Goal: Information Seeking & Learning: Learn about a topic

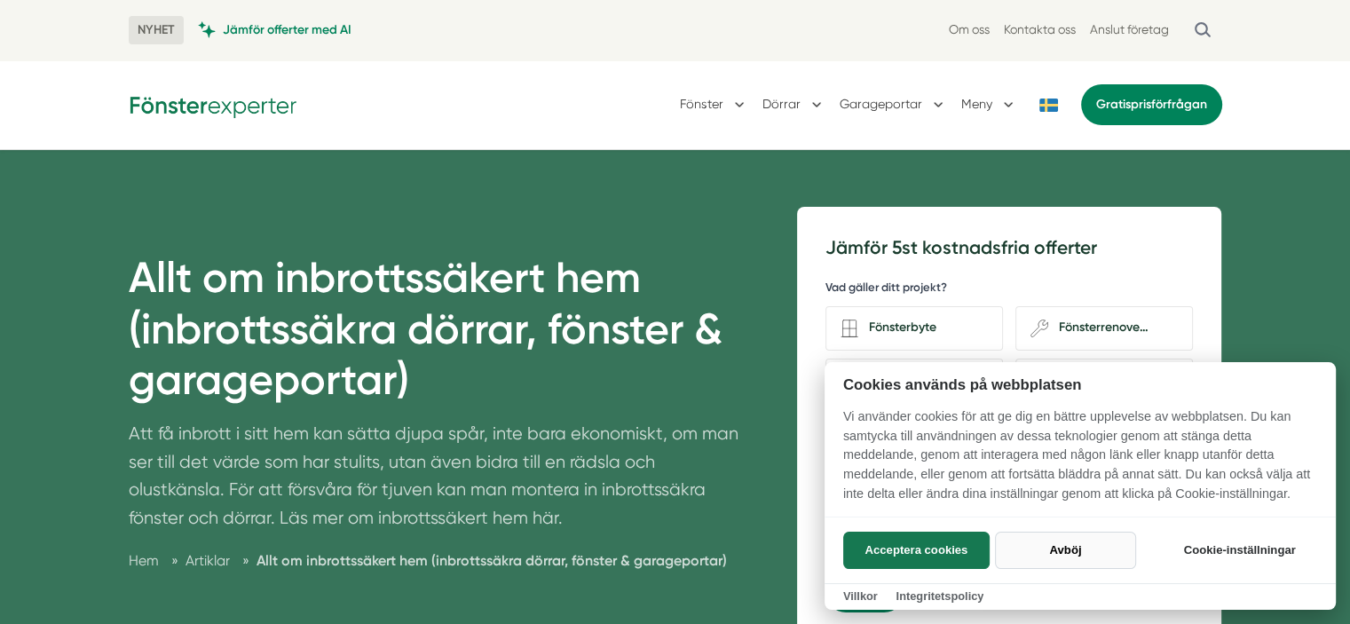
click at [1073, 546] on button "Avböj" at bounding box center [1065, 550] width 141 height 37
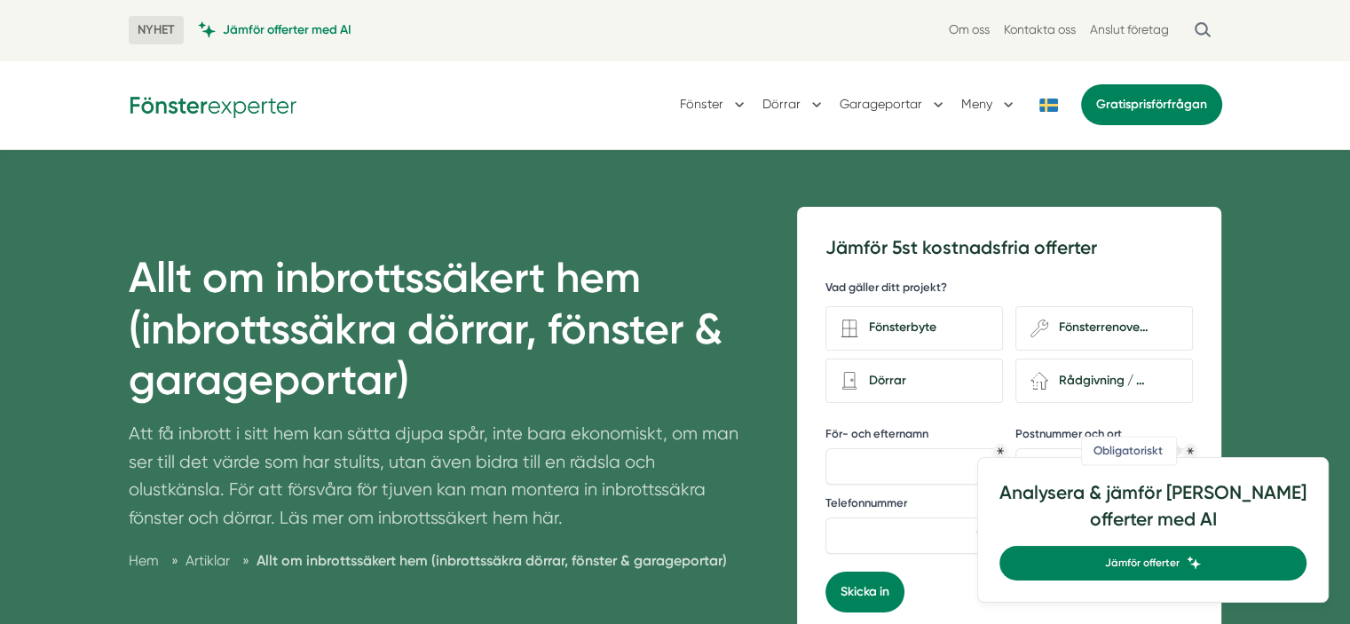
click at [1192, 448] on icon "Obligatoriskt" at bounding box center [1190, 450] width 7 height 7
click at [1326, 404] on div "Allt om inbrottssäkert hem (inbrottssäkra dörrar, fönster & garageportar) Att f…" at bounding box center [675, 438] width 1350 height 576
click at [51, 236] on div "Allt om inbrottssäkert hem (inbrottssäkra dörrar, fönster & garageportar) Att f…" at bounding box center [675, 438] width 1350 height 576
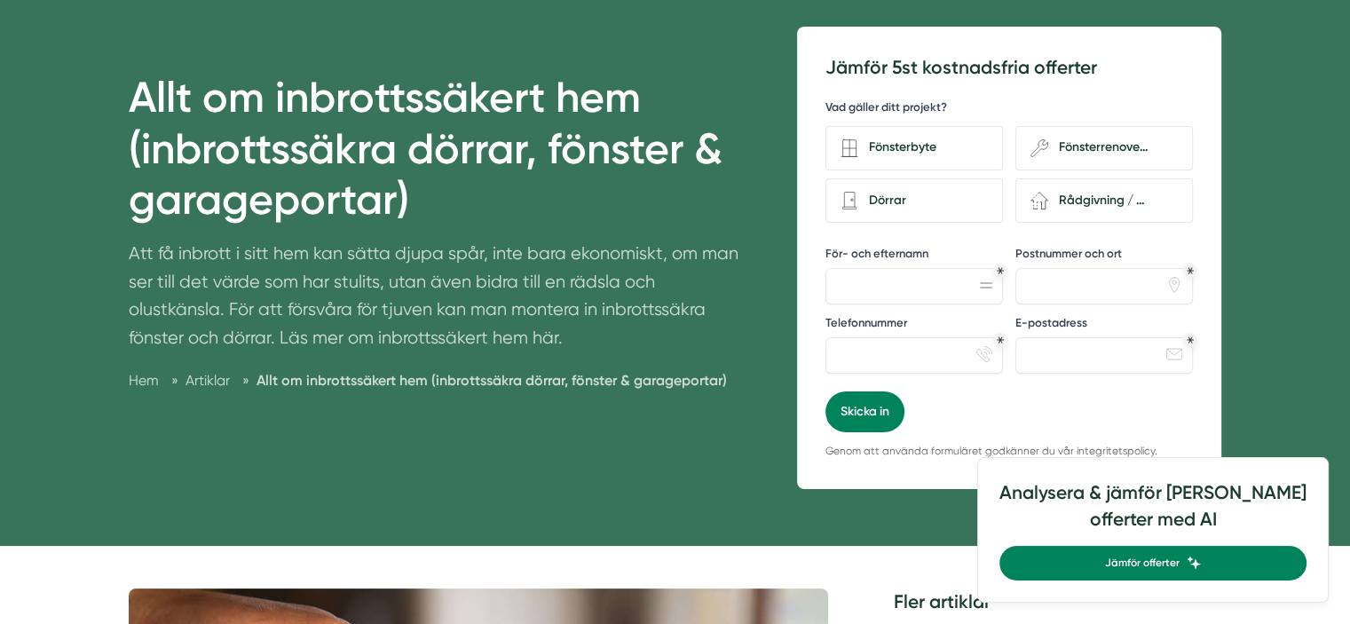
scroll to position [213, 0]
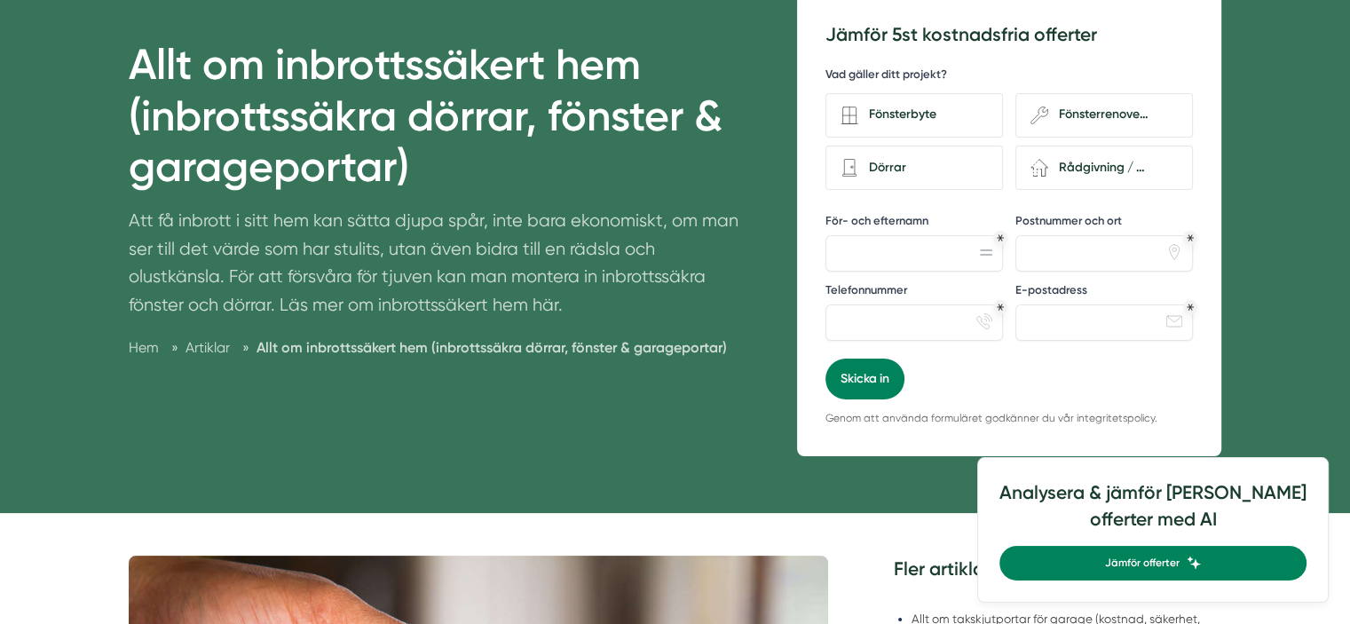
click at [91, 171] on div "Allt om inbrottssäkert hem (inbrottssäkra dörrar, fönster & garageportar) Att f…" at bounding box center [675, 225] width 1350 height 576
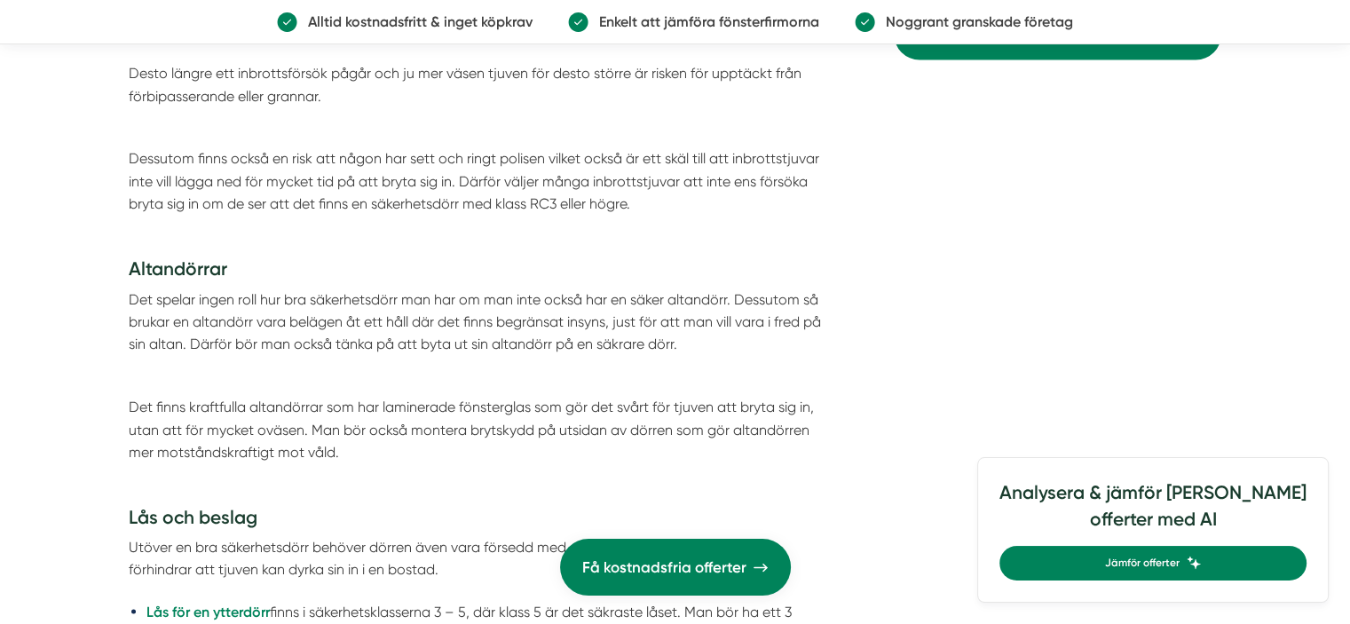
scroll to position [3090, 0]
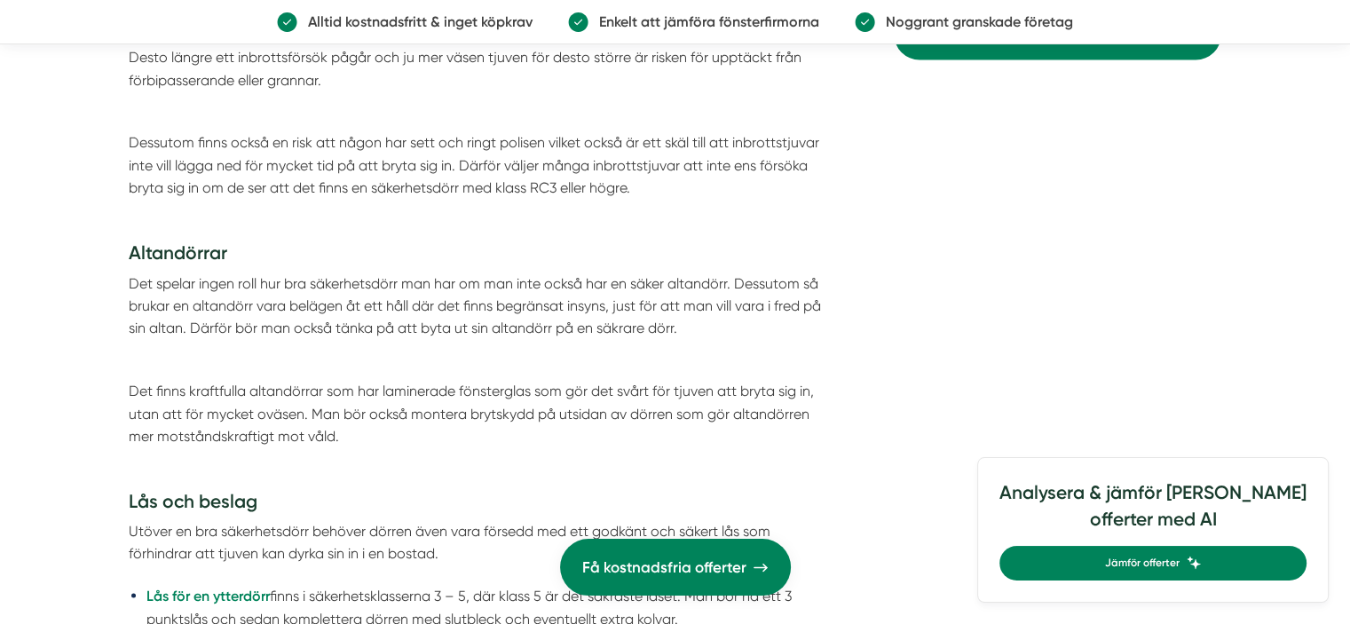
click at [64, 301] on div "Allt om inbrottssäkert hem (inbrottssäkra dörrar, fönster & garageportar) Att f…" at bounding box center [675, 343] width 1350 height 6567
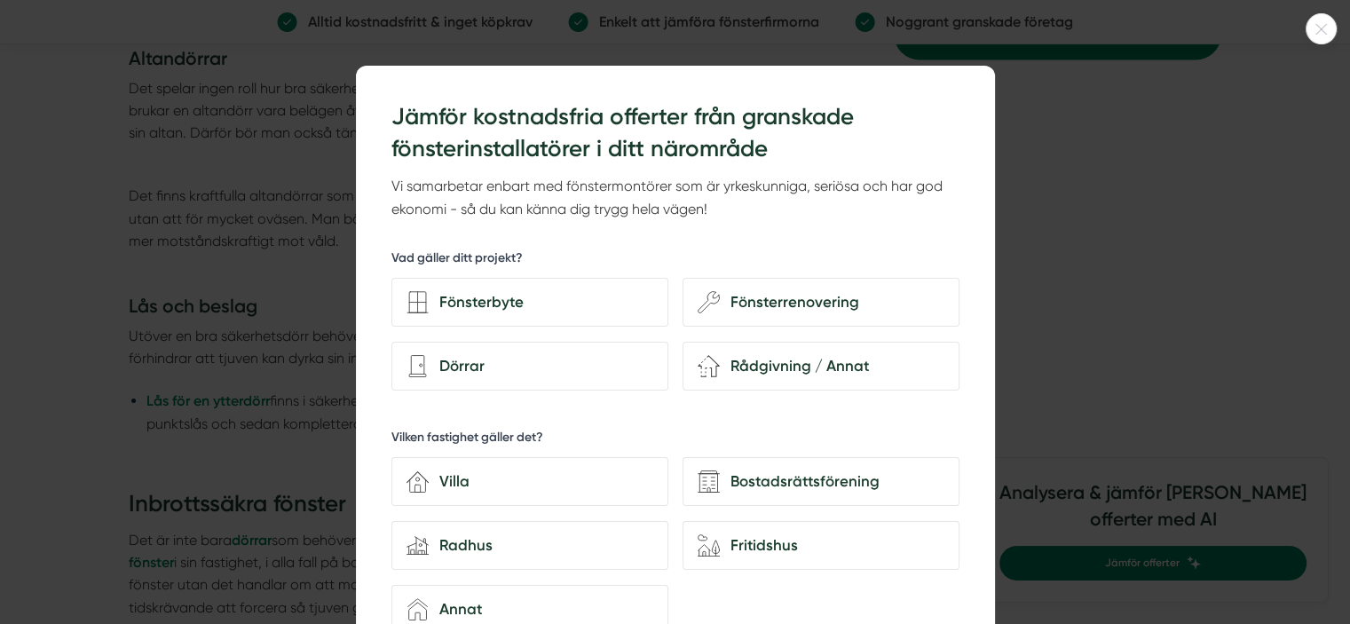
scroll to position [3480, 0]
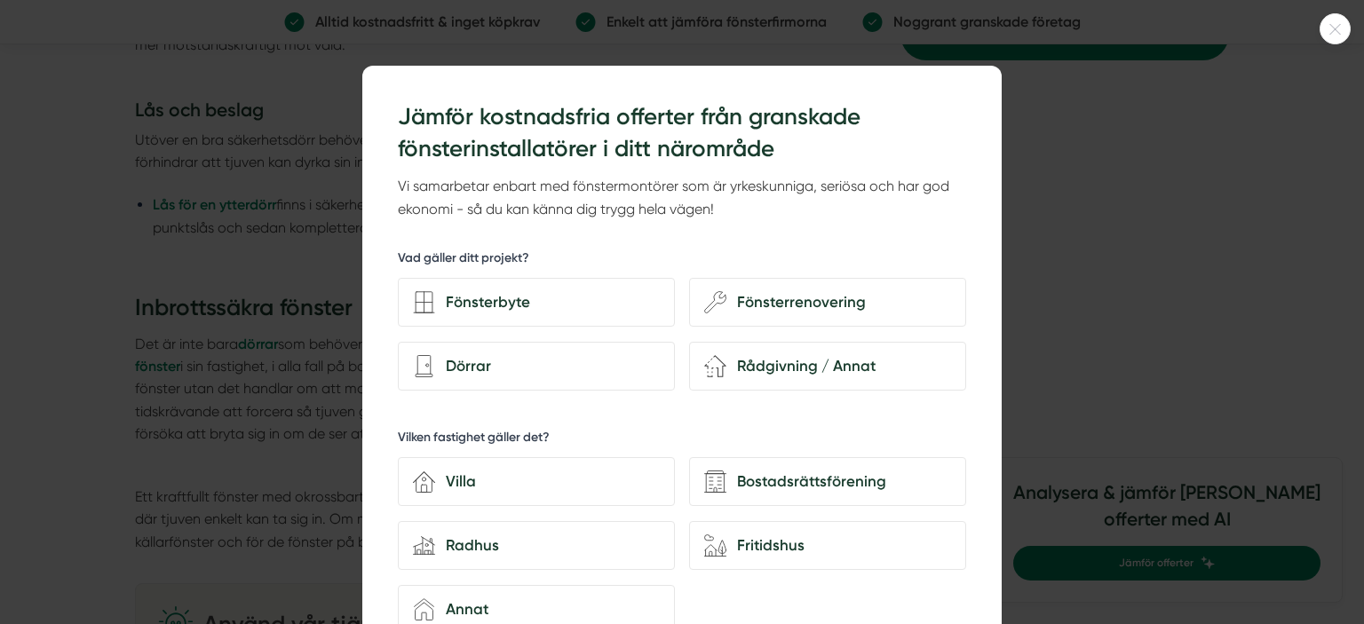
click at [1337, 28] on icon at bounding box center [1334, 29] width 29 height 11
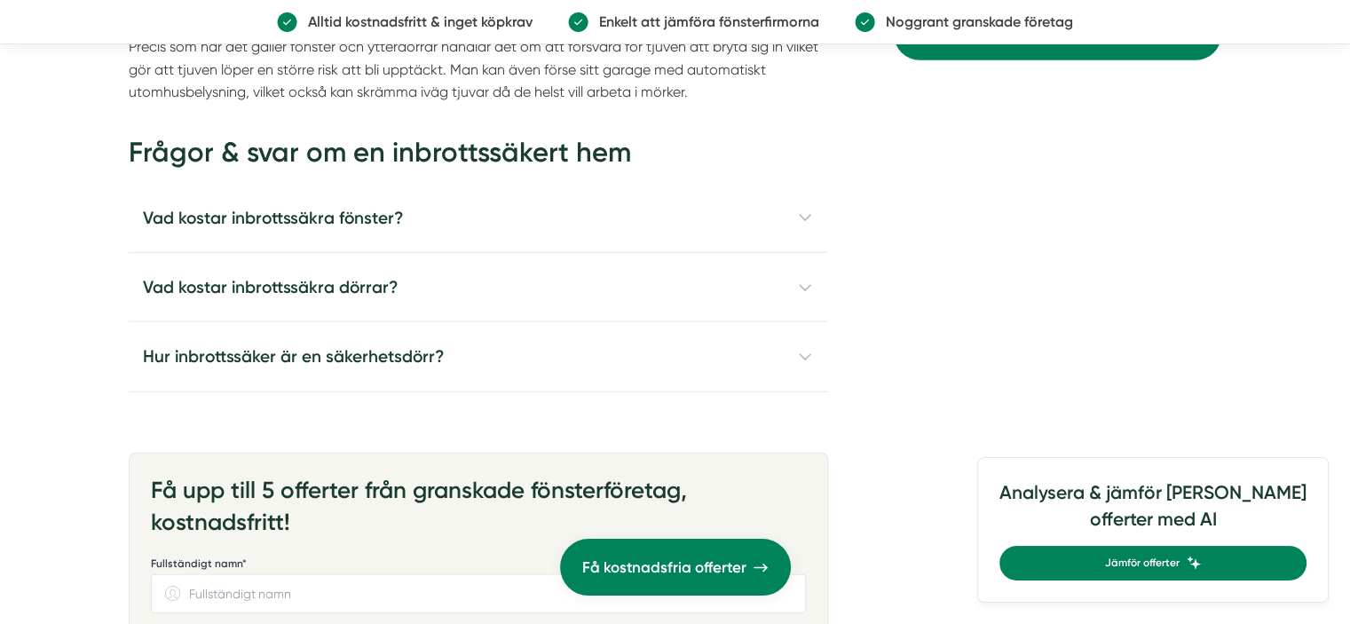
scroll to position [4546, 0]
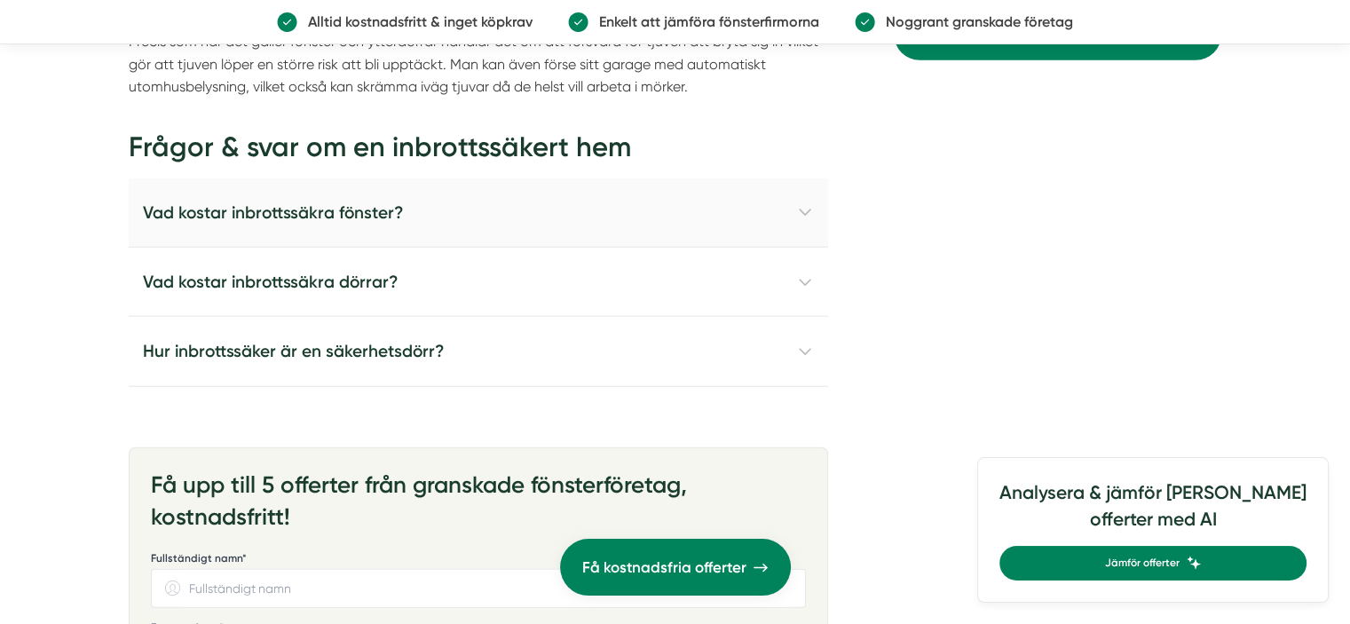
click at [549, 212] on h4 "Vad kostar inbrottssäkra fönster?" at bounding box center [479, 212] width 700 height 69
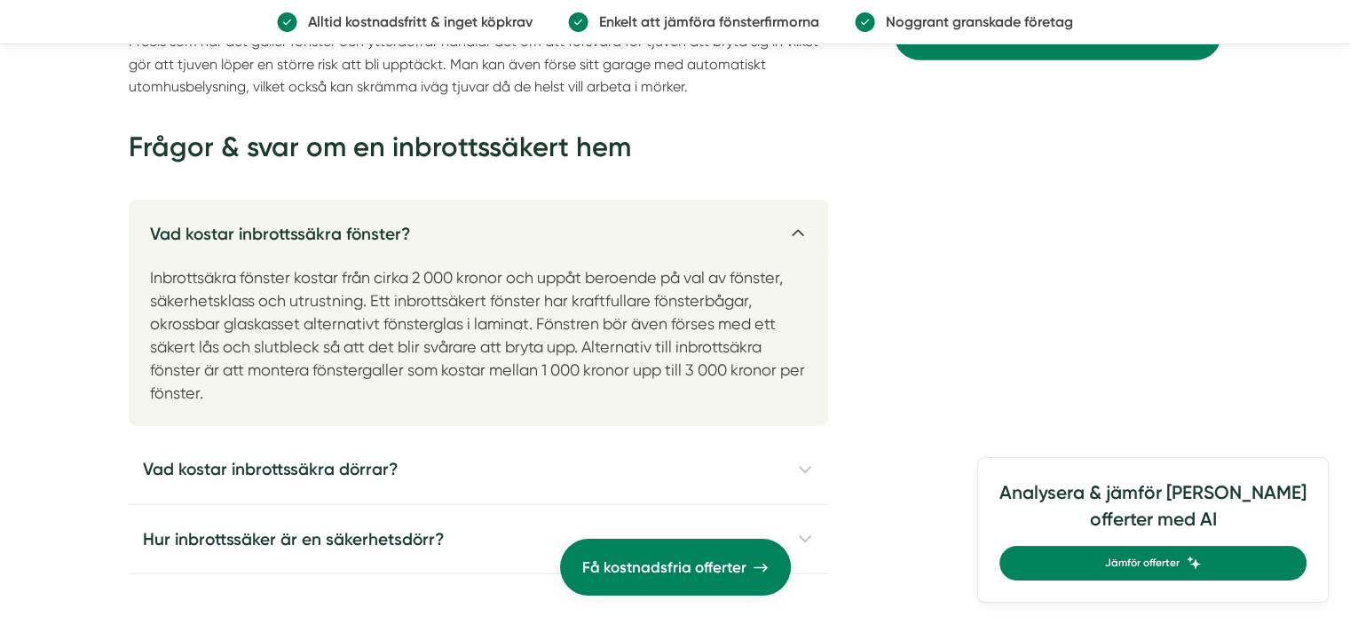
click at [549, 212] on h4 "Vad kostar inbrottssäkra fönster?" at bounding box center [479, 227] width 700 height 54
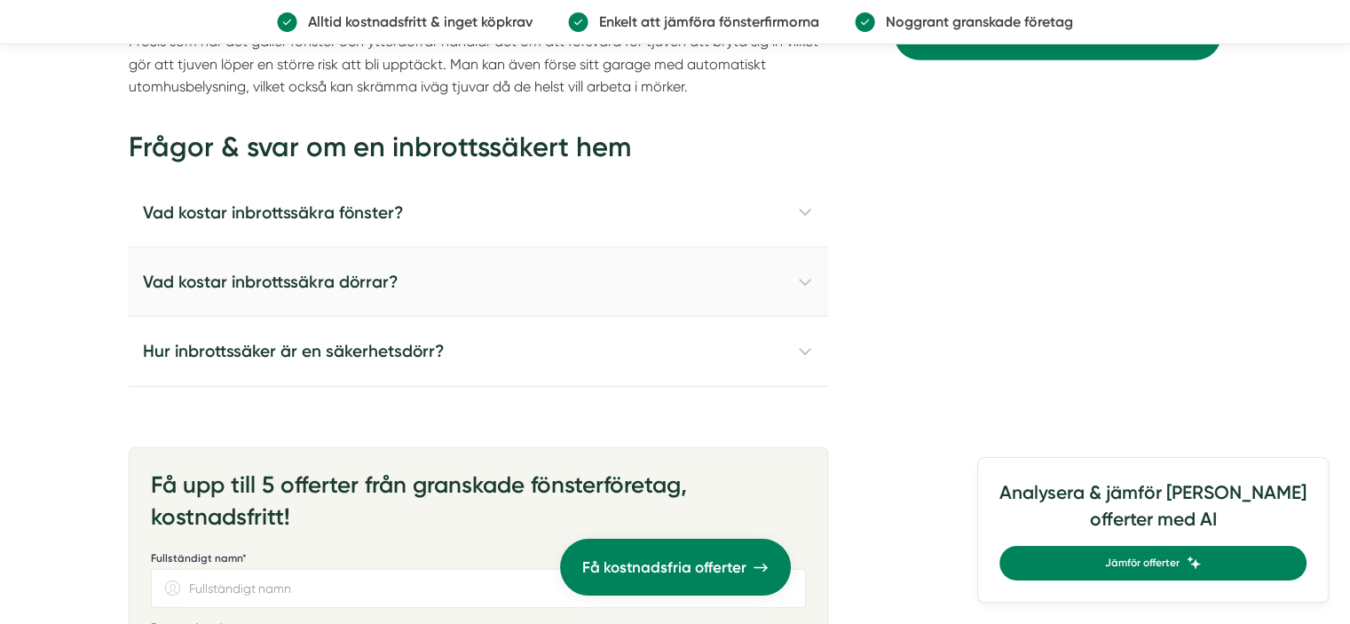
click at [544, 273] on h4 "Vad kostar inbrottssäkra dörrar?" at bounding box center [479, 282] width 700 height 69
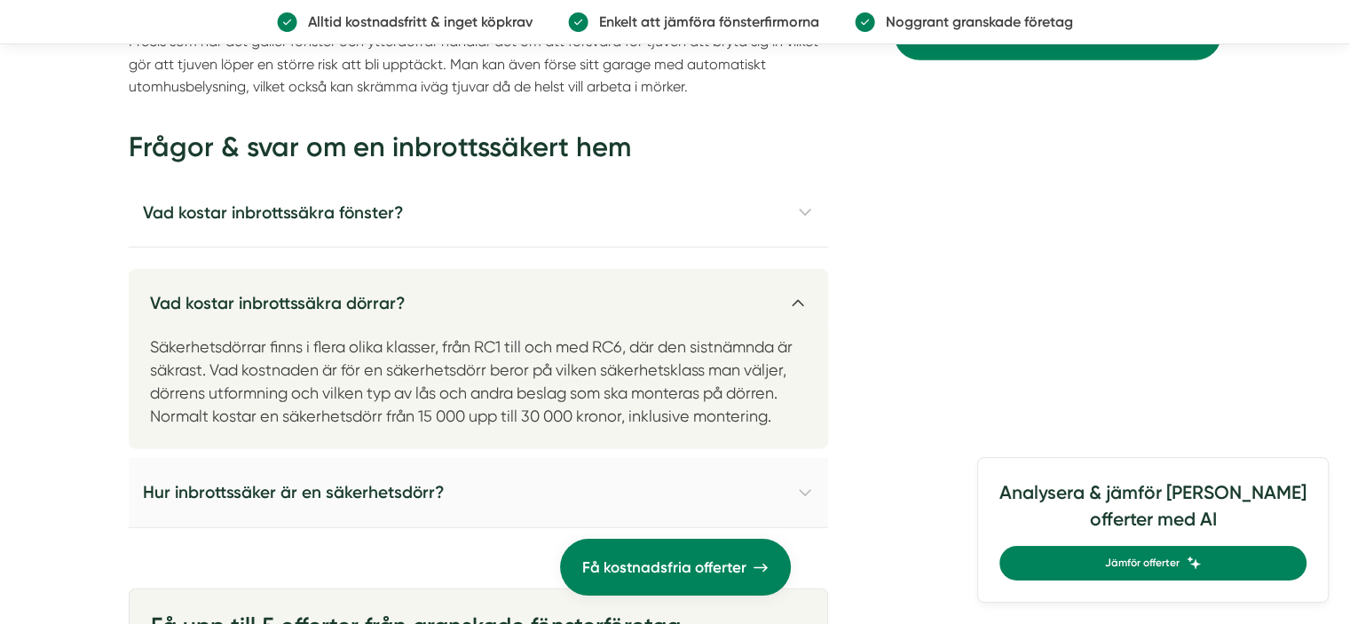
click at [323, 488] on h4 "Hur inbrottssäker är en säkerhetsdörr?" at bounding box center [479, 492] width 700 height 69
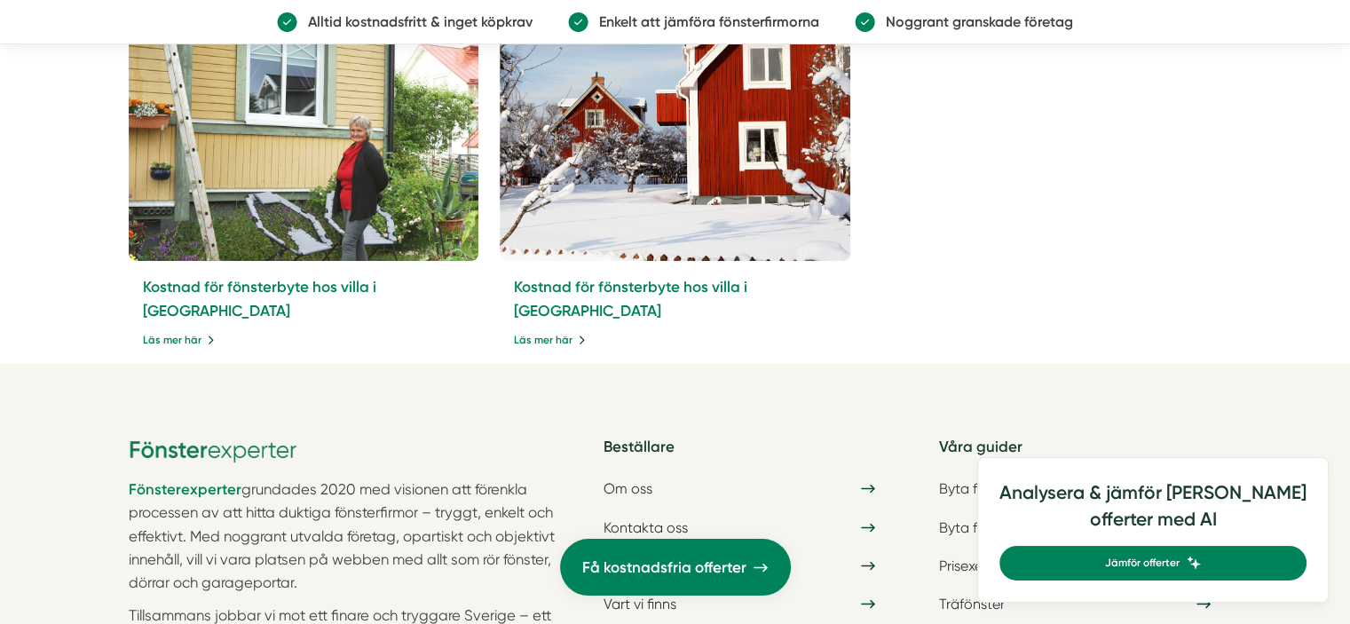
scroll to position [6677, 0]
